Goal: Information Seeking & Learning: Learn about a topic

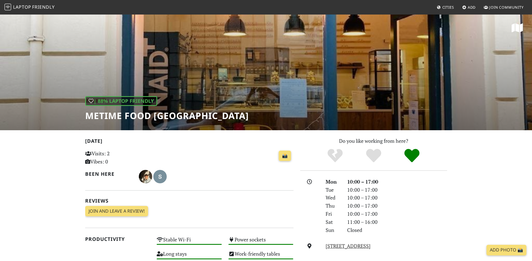
scroll to position [87, 0]
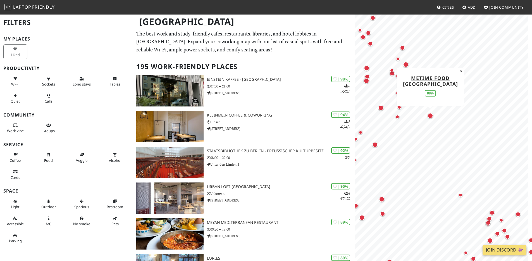
click at [431, 113] on div "Map marker" at bounding box center [430, 116] width 6 height 6
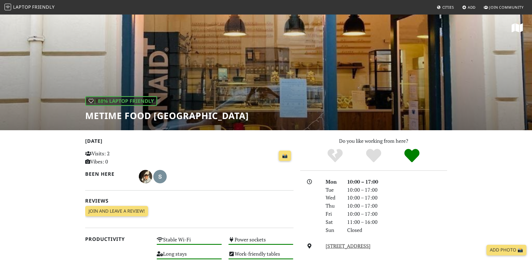
click at [231, 79] on div "| 88% Laptop Friendly metime food Berlin" at bounding box center [266, 72] width 532 height 116
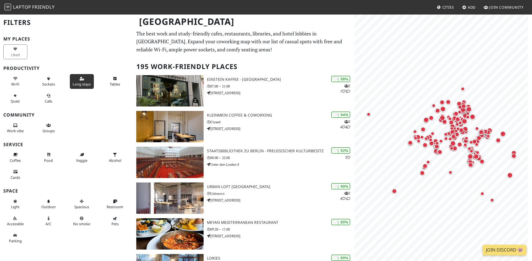
click at [73, 79] on button "Long stays" at bounding box center [82, 81] width 24 height 15
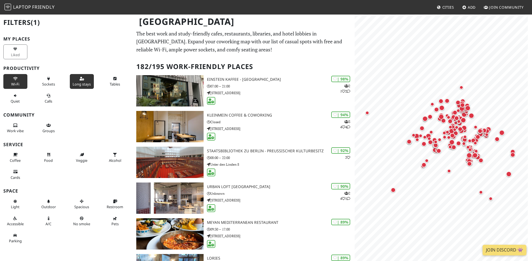
click at [16, 83] on span "Wi-Fi" at bounding box center [15, 84] width 8 height 5
click at [10, 132] on span "Work vibe" at bounding box center [15, 130] width 17 height 5
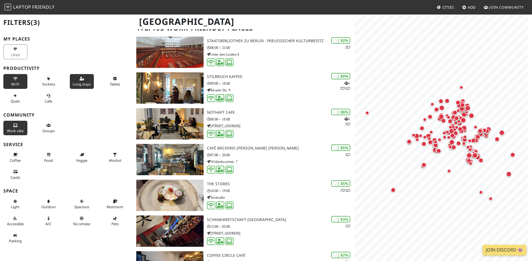
scroll to position [41, 0]
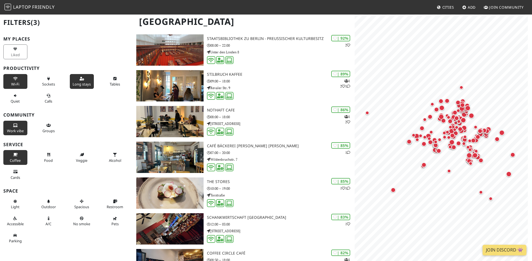
click at [11, 153] on button "Coffee" at bounding box center [15, 157] width 24 height 15
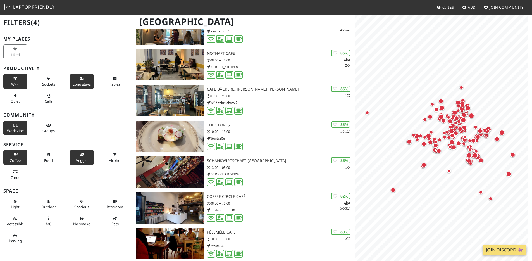
scroll to position [64, 0]
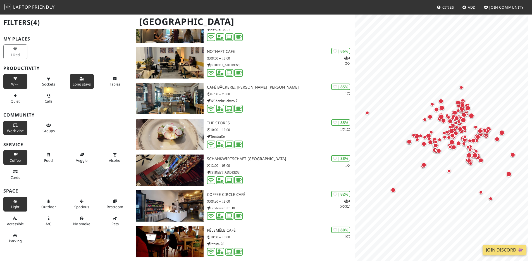
click at [10, 199] on button "Light" at bounding box center [15, 204] width 24 height 15
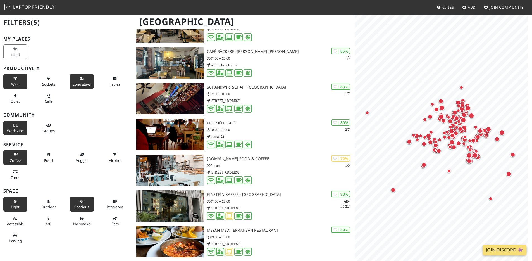
click at [80, 202] on icon at bounding box center [82, 202] width 4 height 4
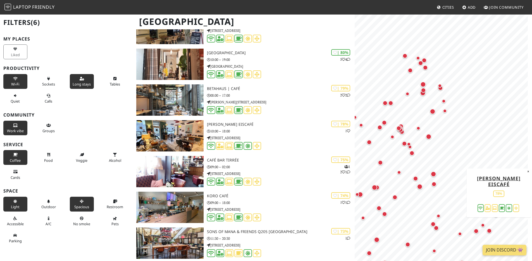
scroll to position [1373, 0]
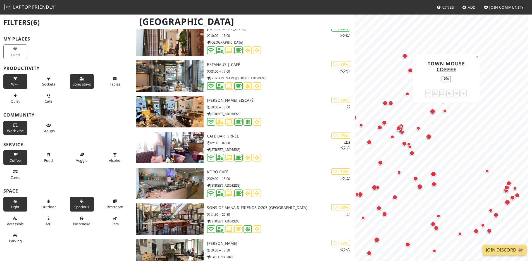
click at [443, 110] on div "Map marker" at bounding box center [445, 111] width 4 height 4
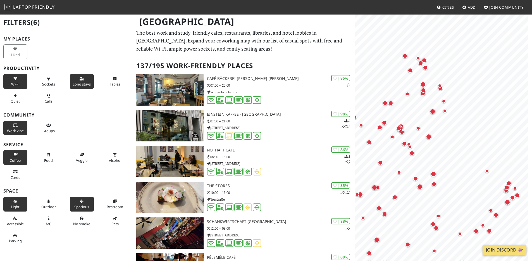
scroll to position [0, 0]
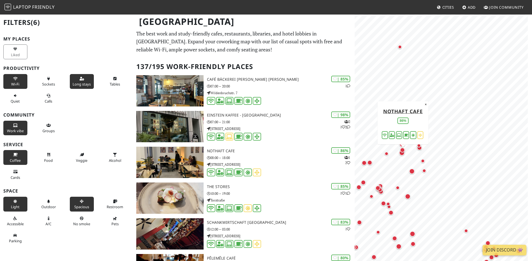
click at [401, 155] on div "Map marker" at bounding box center [403, 154] width 8 height 8
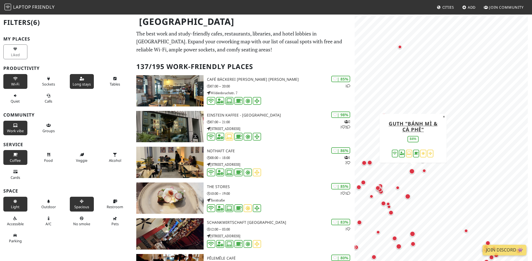
click at [412, 172] on div "Map marker" at bounding box center [412, 171] width 6 height 6
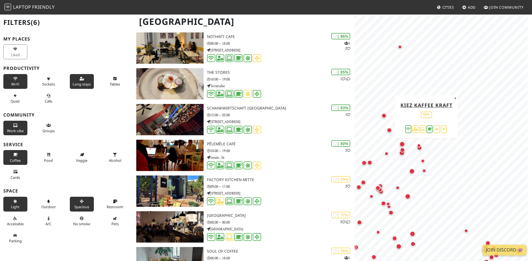
click at [384, 116] on div "Map marker" at bounding box center [383, 115] width 5 height 5
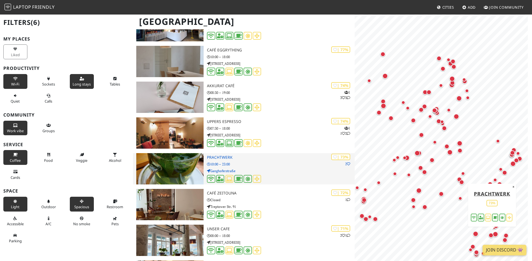
click at [284, 170] on p "Ganghoferstraße" at bounding box center [281, 170] width 148 height 5
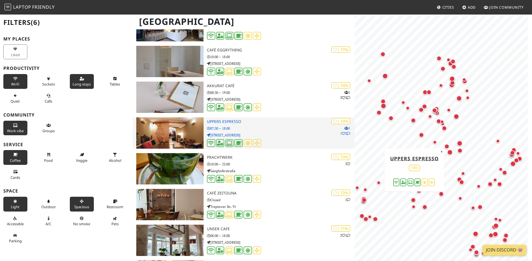
click at [231, 119] on h3 "uppers espresso" at bounding box center [281, 121] width 148 height 5
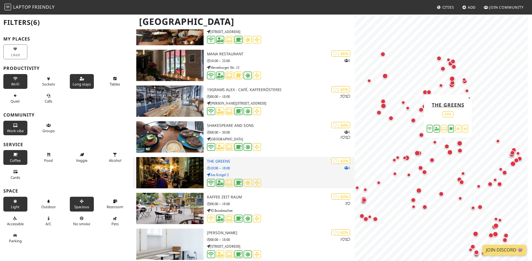
scroll to position [1991, 0]
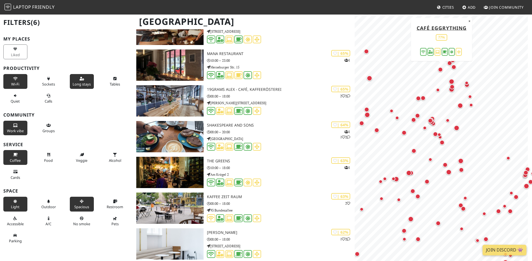
click at [438, 71] on div "Map marker" at bounding box center [440, 69] width 5 height 5
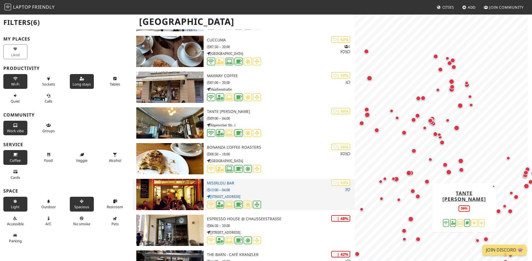
scroll to position [2284, 0]
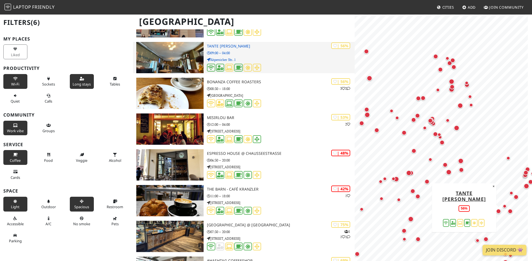
click at [227, 47] on h3 "Tante [PERSON_NAME]" at bounding box center [281, 46] width 148 height 5
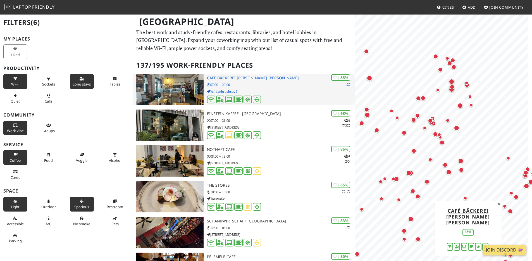
scroll to position [0, 0]
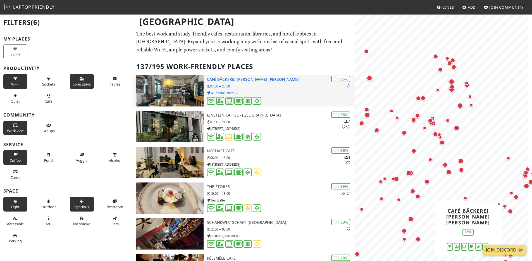
click at [247, 80] on h3 "Café Bäckerei Mona Lisa" at bounding box center [281, 79] width 148 height 5
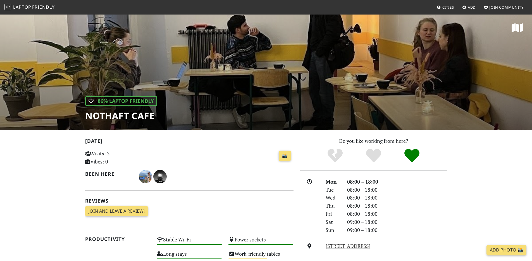
click at [261, 89] on div "| 86% Laptop Friendly NOTHAFT CAFE" at bounding box center [266, 72] width 532 height 116
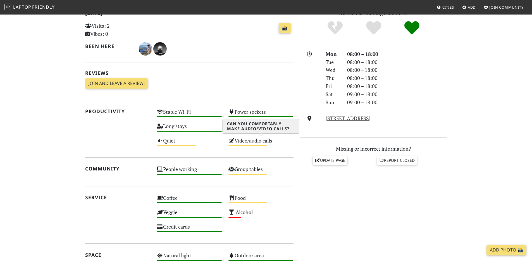
scroll to position [114, 0]
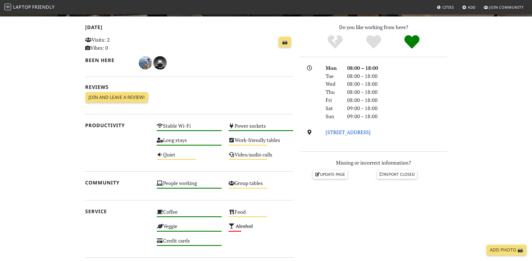
click at [349, 132] on link "Schönhauser Allee 43A, 10435, Berlin" at bounding box center [347, 132] width 45 height 7
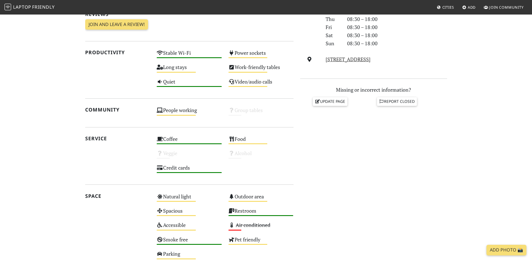
scroll to position [111, 0]
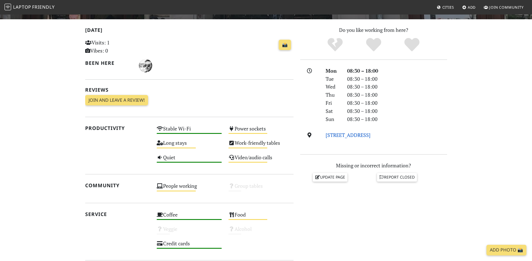
click at [347, 134] on link "[STREET_ADDRESS]" at bounding box center [347, 134] width 45 height 7
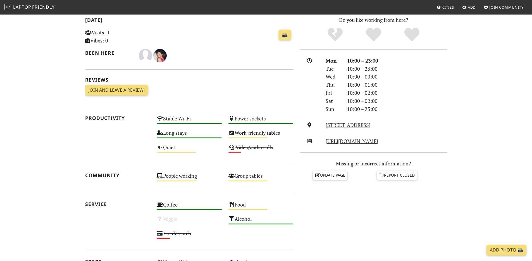
scroll to position [121, 0]
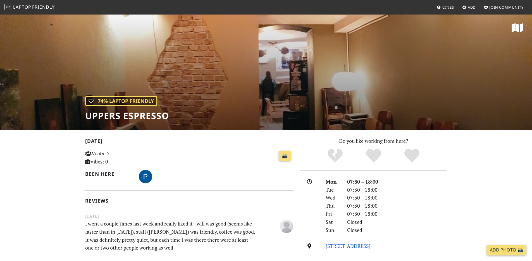
click at [355, 248] on link "Yorckstraße 3, 10965, Berlin" at bounding box center [347, 245] width 45 height 7
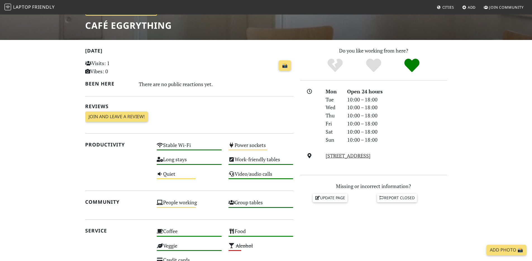
scroll to position [179, 0]
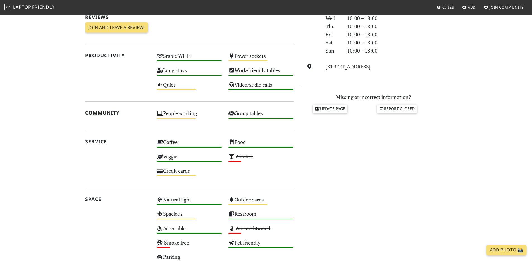
click at [359, 62] on div "Mon Open 24 hours Tue 10:00 – 18:00 Wed 10:00 – 18:00 Thu 10:00 – 18:00 Fri 10:…" at bounding box center [373, 38] width 147 height 80
click at [359, 64] on link "Gleimstraße 12, 10437, Berlin" at bounding box center [347, 66] width 45 height 7
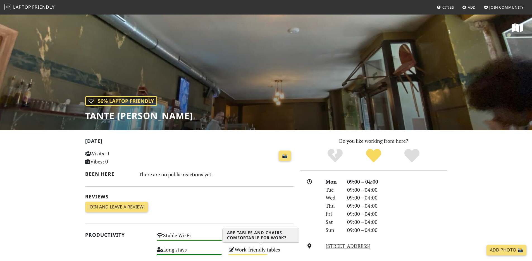
scroll to position [138, 0]
